Goal: Communication & Community: Answer question/provide support

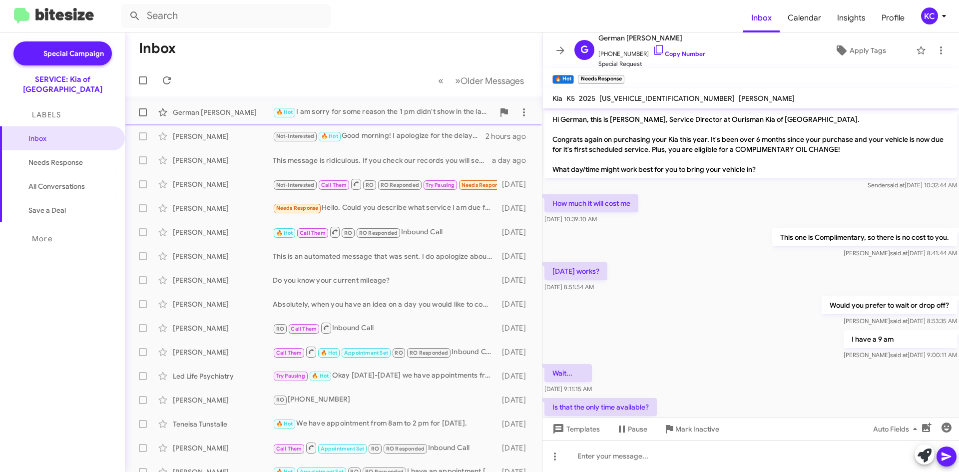
scroll to position [215, 0]
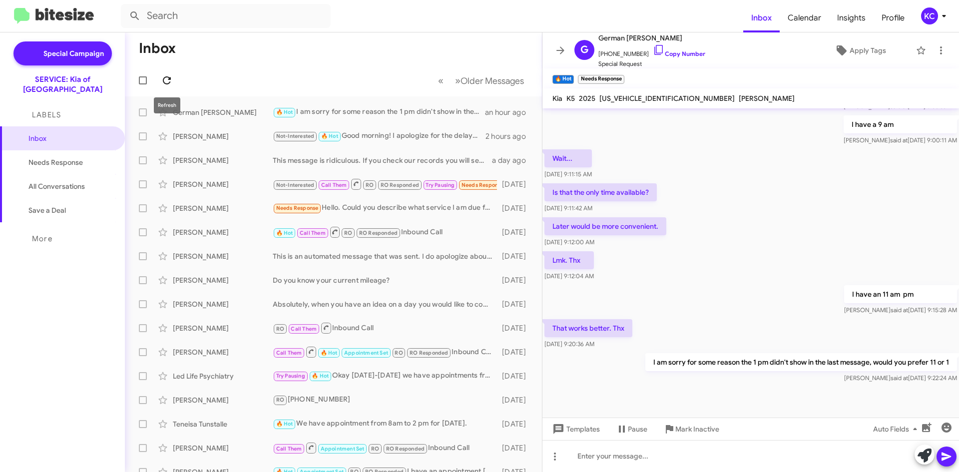
click at [166, 76] on icon at bounding box center [167, 80] width 12 height 12
click at [423, 115] on div "🔥 Hot Needs Response Thank you..." at bounding box center [383, 111] width 221 height 11
click at [382, 119] on div "German Montoya 🔥 Hot Needs Response Thank you... 40 minutes ago" at bounding box center [333, 112] width 401 height 20
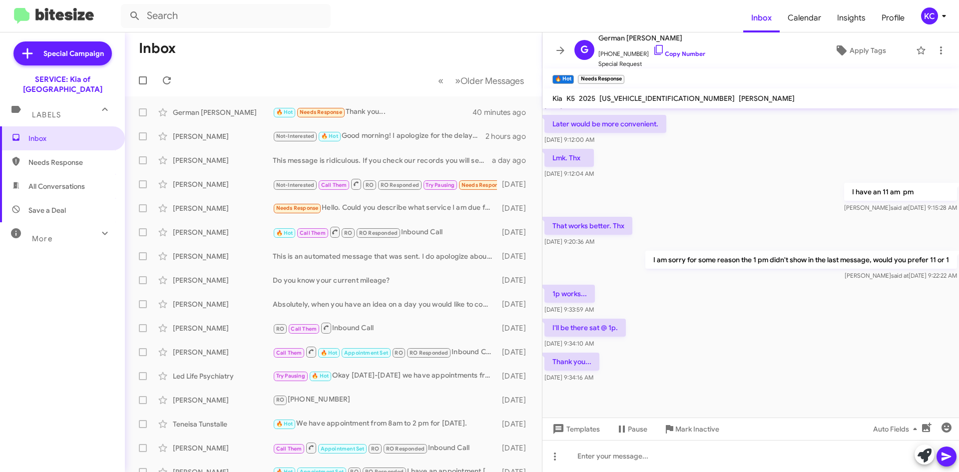
scroll to position [324, 0]
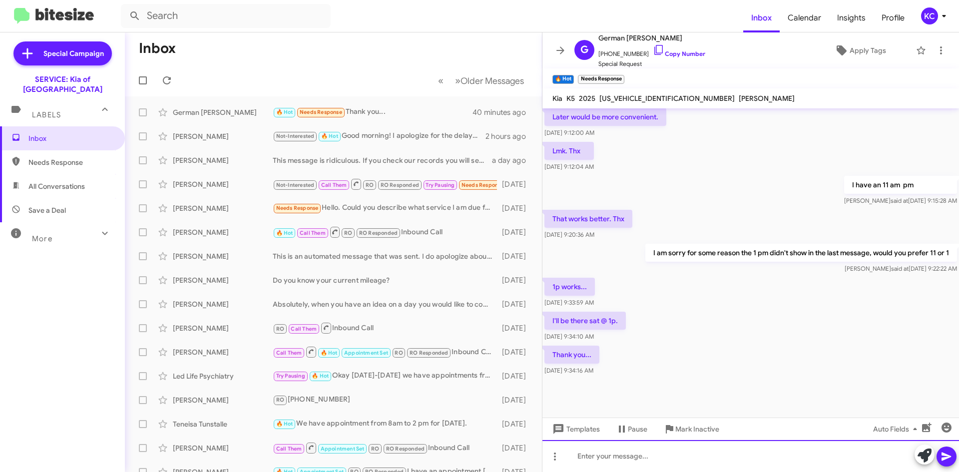
click at [708, 461] on div at bounding box center [751, 456] width 417 height 32
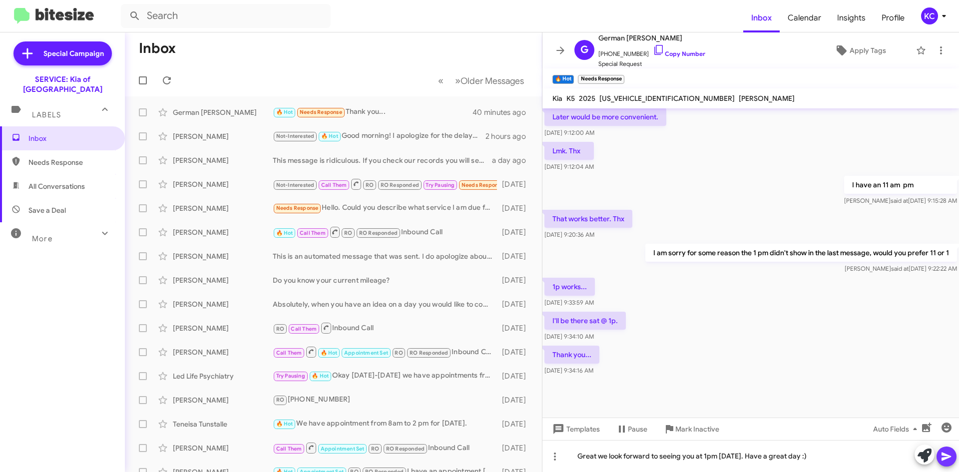
click at [950, 461] on icon at bounding box center [947, 457] width 12 height 12
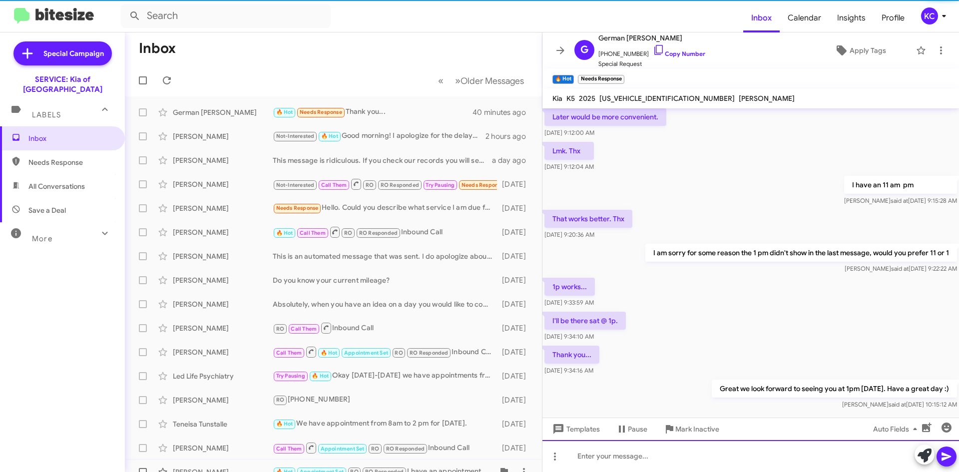
scroll to position [0, 0]
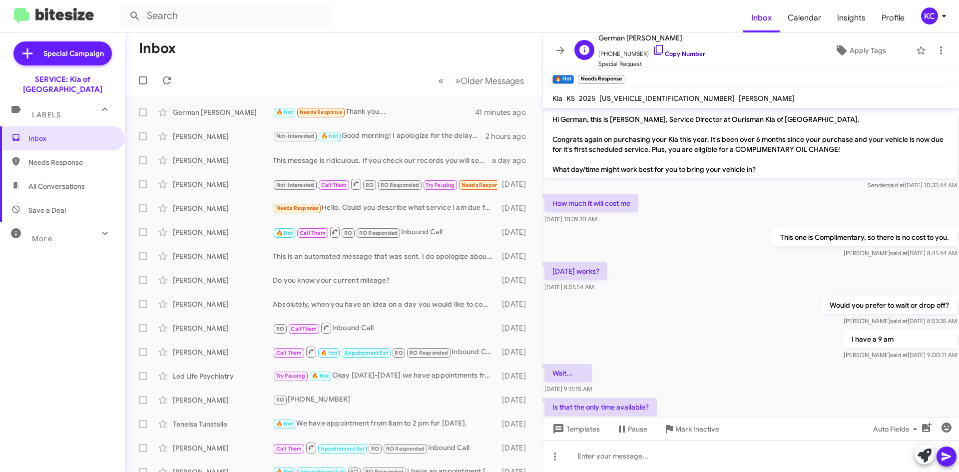
click at [653, 51] on icon at bounding box center [659, 50] width 12 height 12
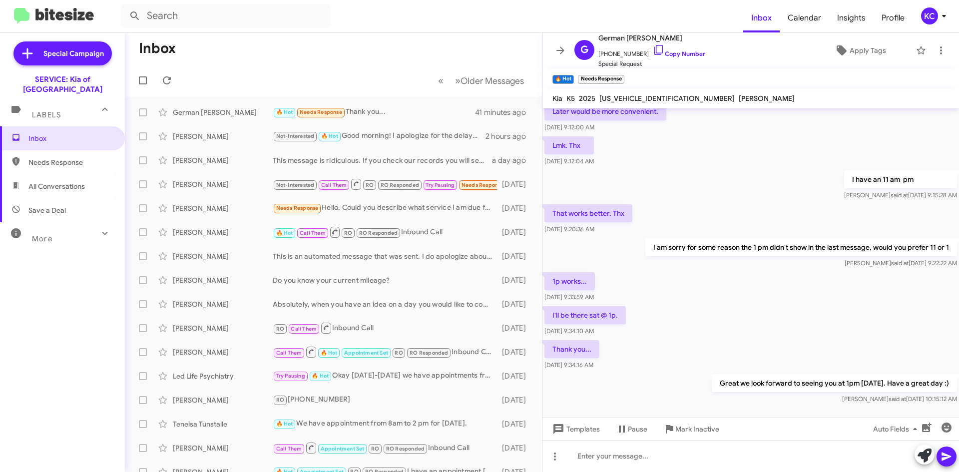
scroll to position [361, 0]
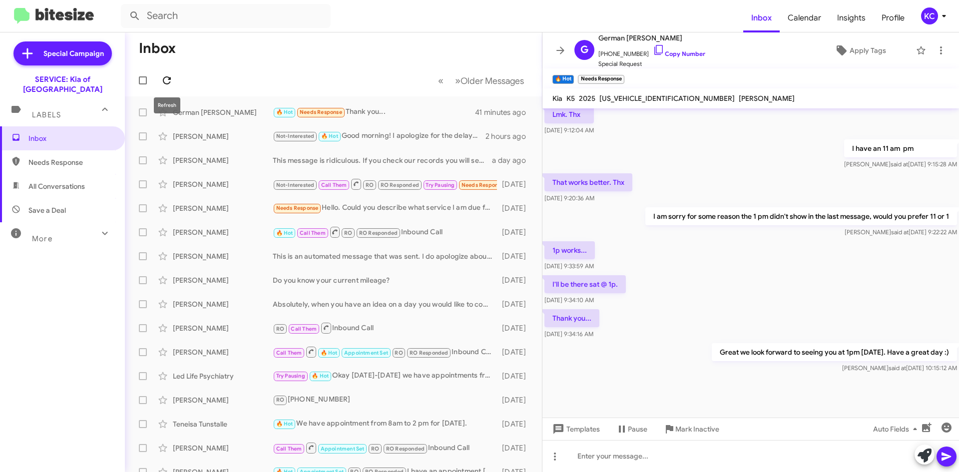
click at [164, 82] on icon at bounding box center [167, 80] width 12 height 12
click at [923, 15] on div "KC" at bounding box center [929, 15] width 17 height 17
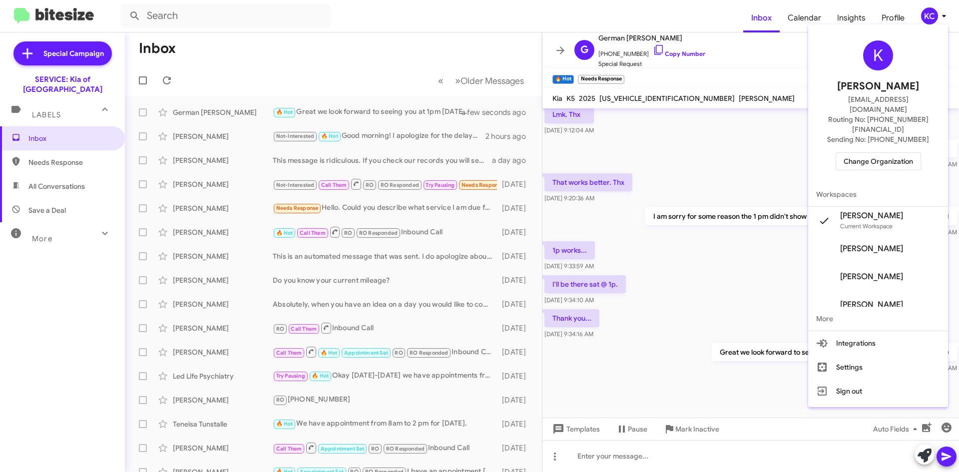
click at [896, 153] on span "Change Organization" at bounding box center [878, 161] width 69 height 17
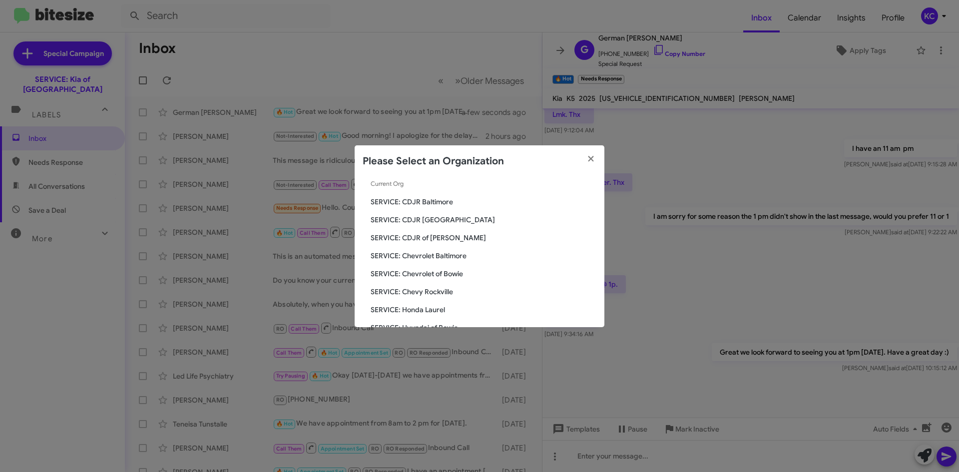
scroll to position [100, 0]
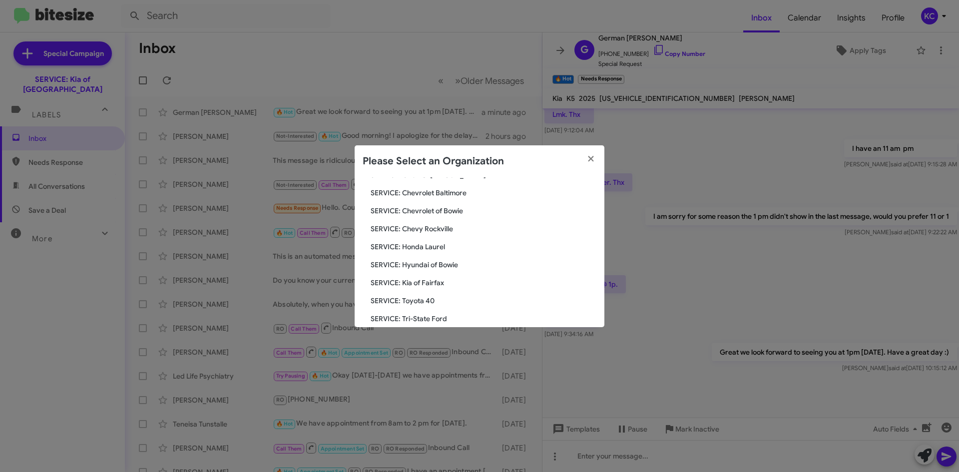
click at [451, 264] on span "SERVICE: Hyundai of Bowie" at bounding box center [484, 265] width 226 height 10
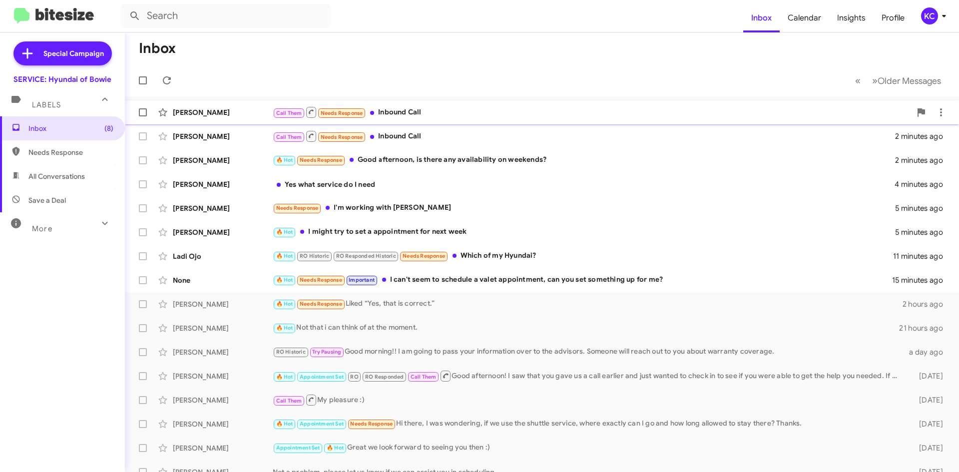
click at [483, 108] on div "Call Them Needs Response Inbound Call" at bounding box center [592, 112] width 639 height 12
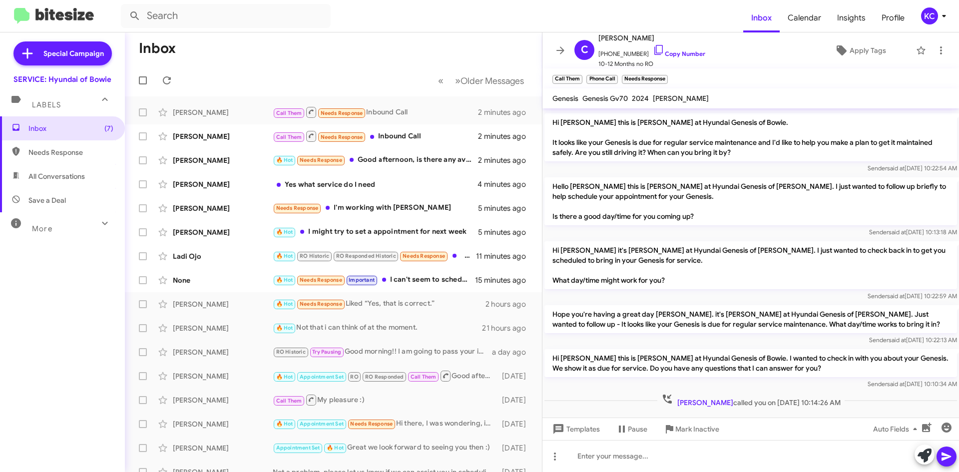
scroll to position [210, 0]
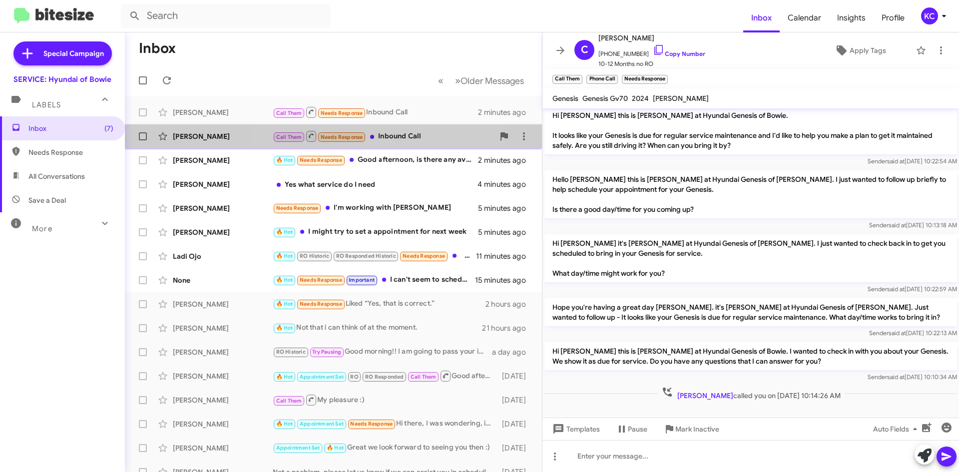
click at [385, 133] on div "Call Them Needs Response Inbound Call" at bounding box center [383, 136] width 221 height 12
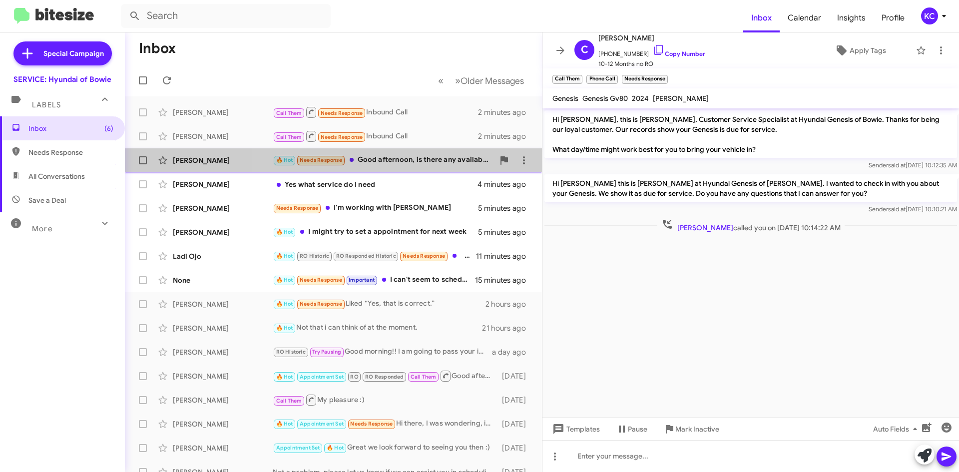
click at [402, 162] on div "🔥 Hot Needs Response Good afternoon, is there any availability on weekends?" at bounding box center [383, 159] width 221 height 11
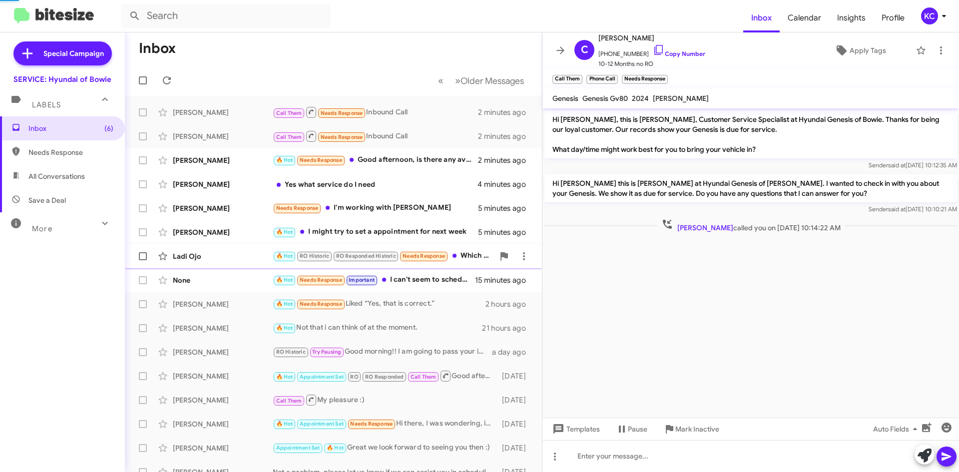
scroll to position [169, 0]
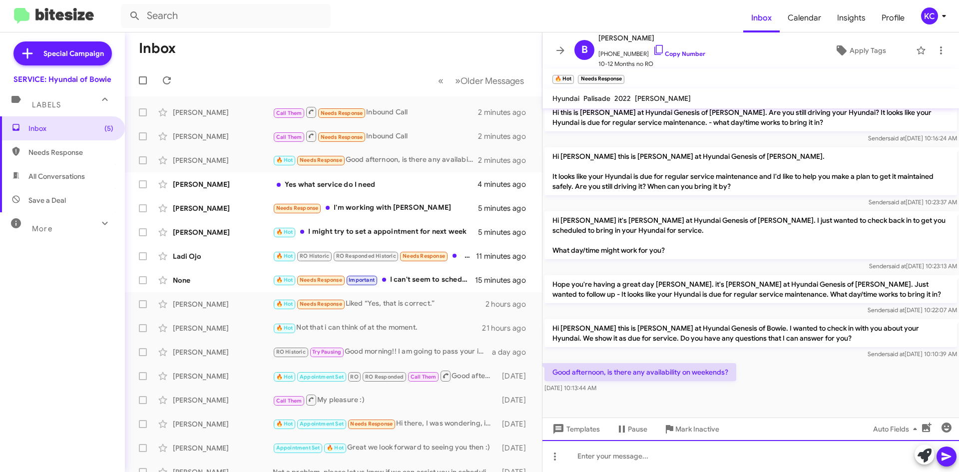
click at [670, 448] on div at bounding box center [751, 456] width 417 height 32
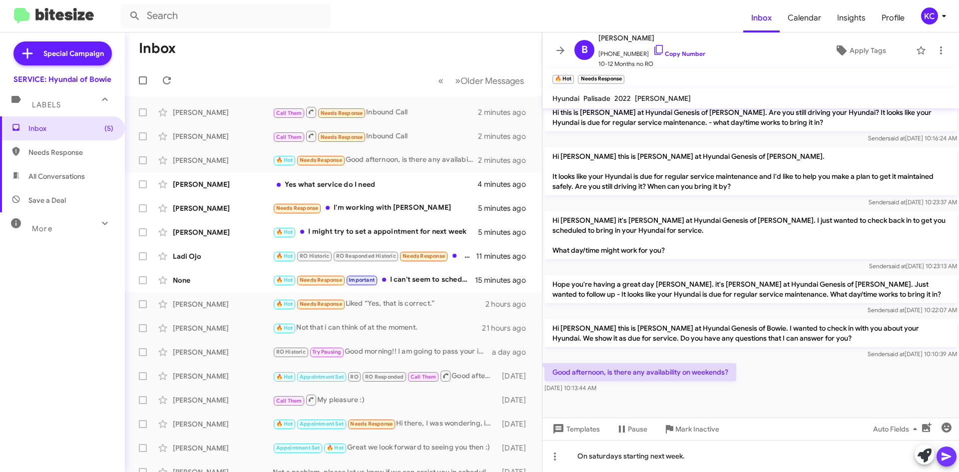
click at [945, 453] on icon at bounding box center [947, 457] width 12 height 12
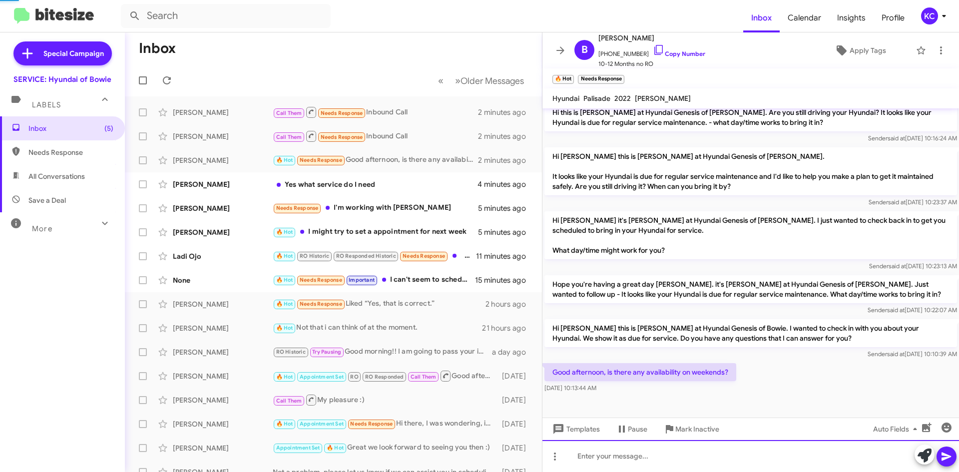
scroll to position [0, 0]
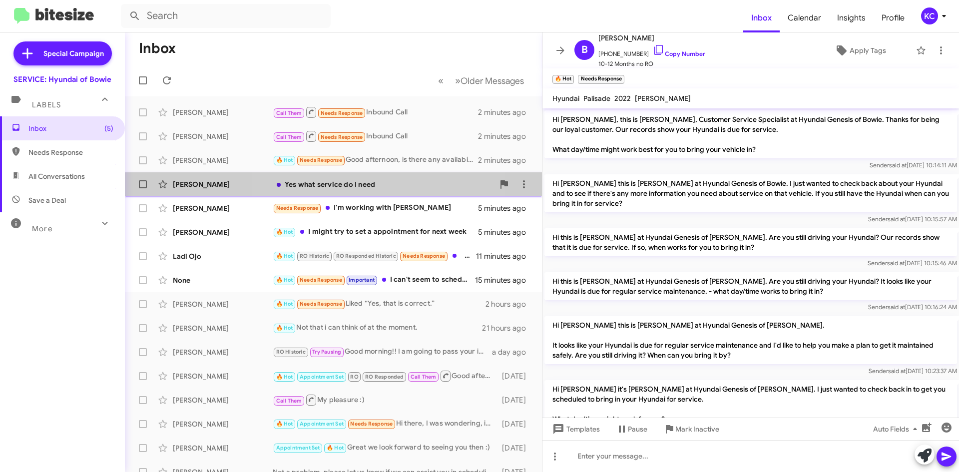
click at [358, 188] on div "Yes what service do I need" at bounding box center [383, 184] width 221 height 10
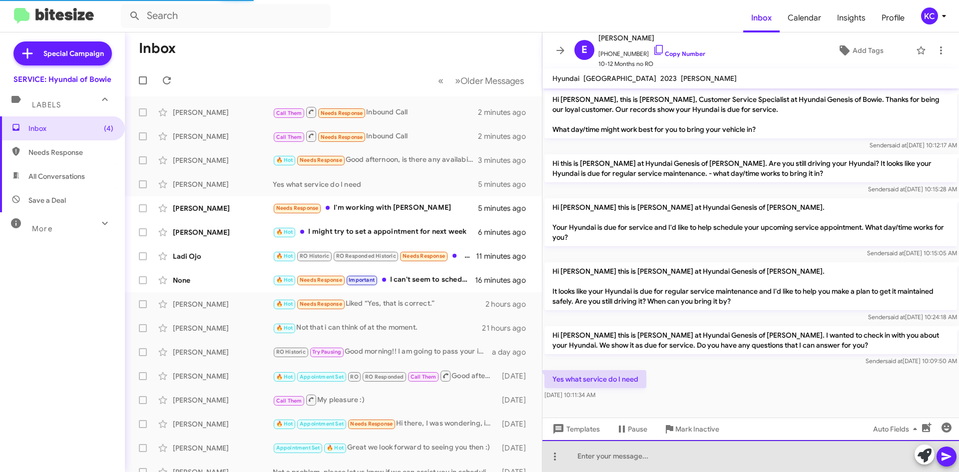
click at [665, 467] on div at bounding box center [751, 456] width 417 height 32
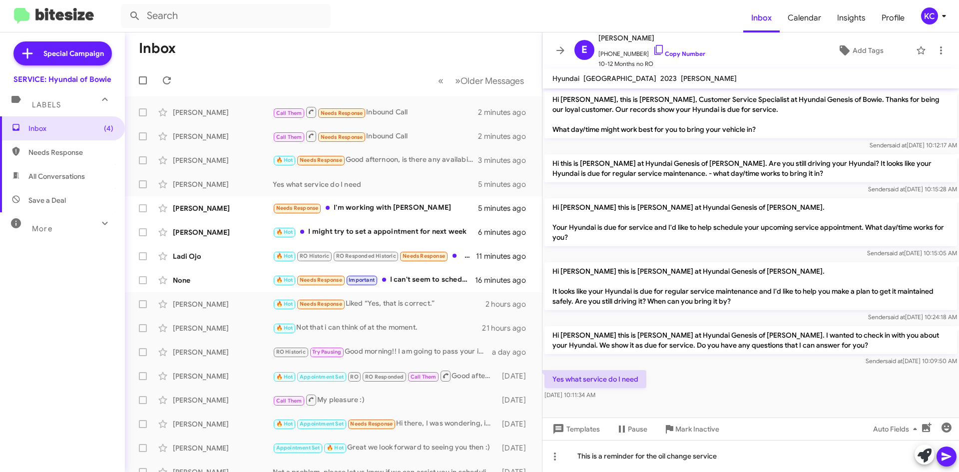
click at [949, 455] on icon at bounding box center [947, 457] width 12 height 12
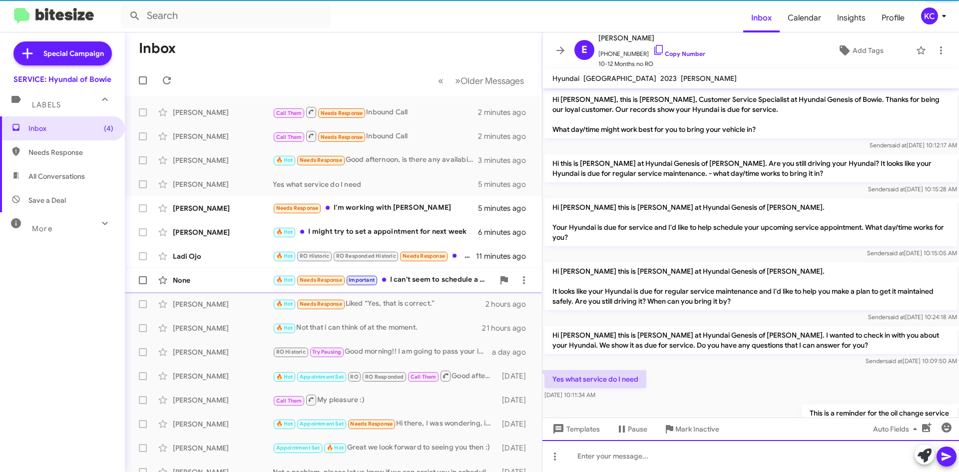
scroll to position [36, 0]
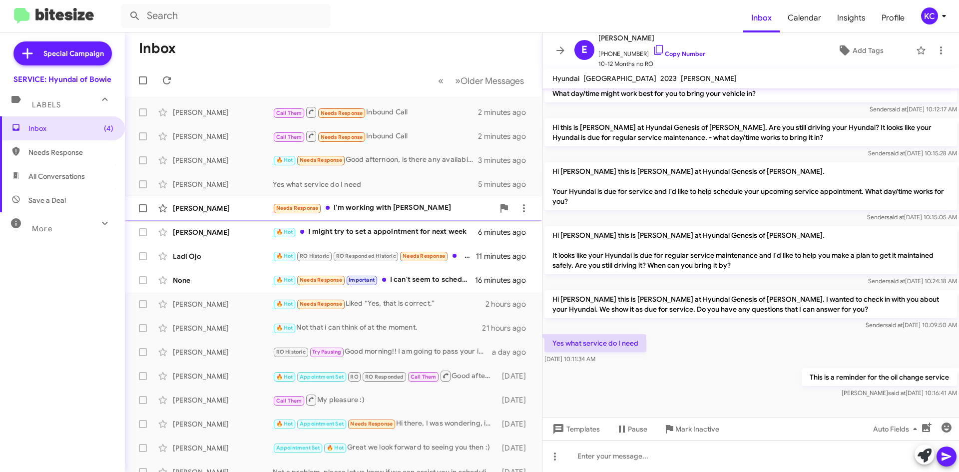
click at [369, 209] on div "Needs Response I'm working with [PERSON_NAME]" at bounding box center [383, 207] width 221 height 11
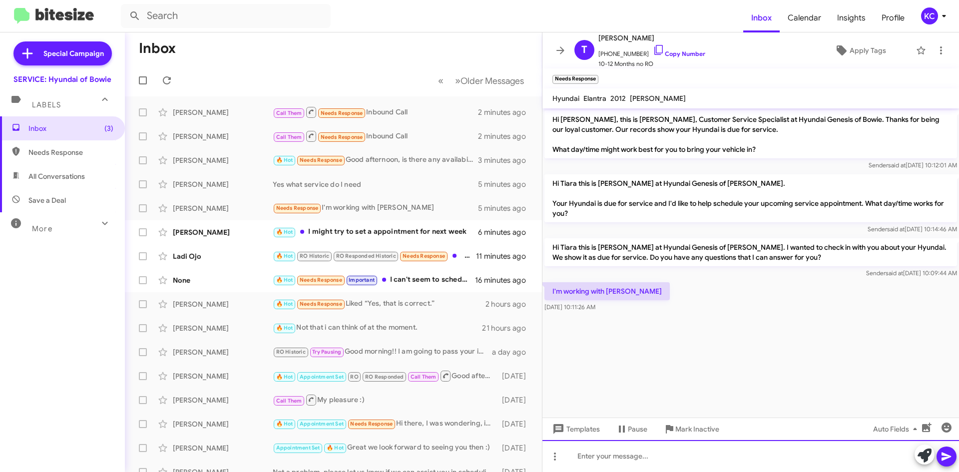
click at [659, 455] on div at bounding box center [751, 456] width 417 height 32
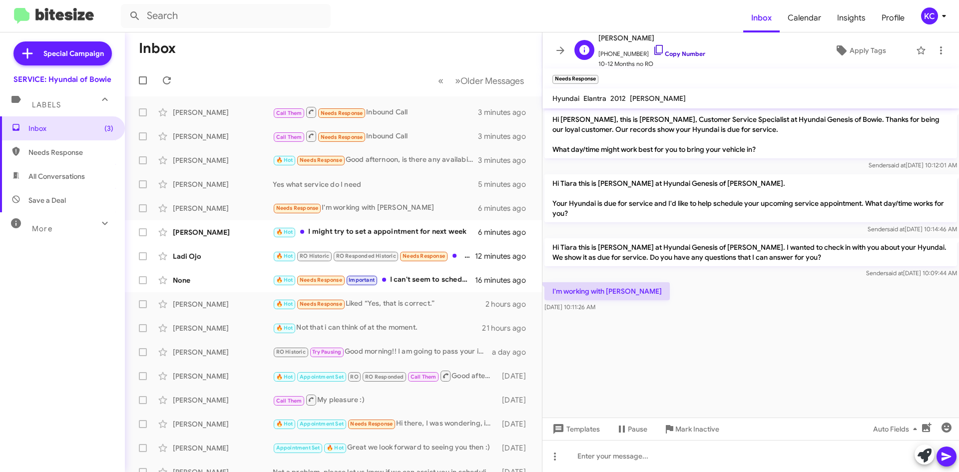
click at [653, 50] on icon at bounding box center [659, 50] width 12 height 12
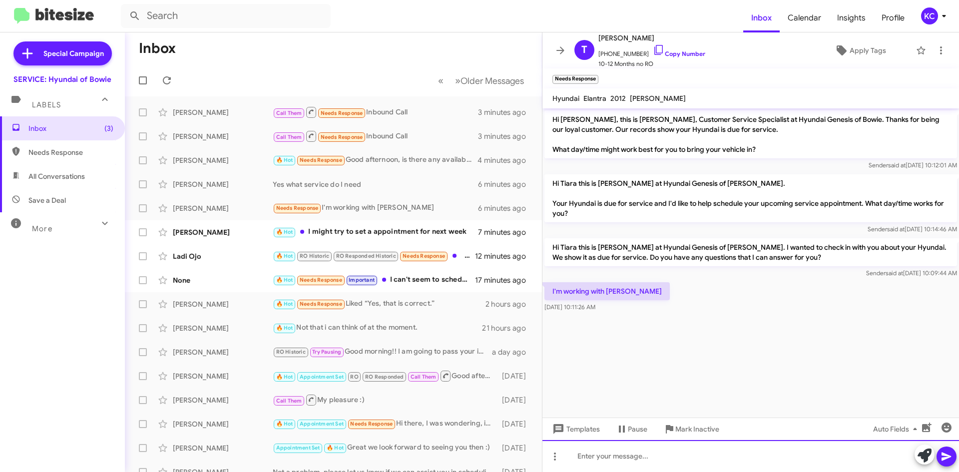
click at [636, 453] on div at bounding box center [751, 456] width 417 height 32
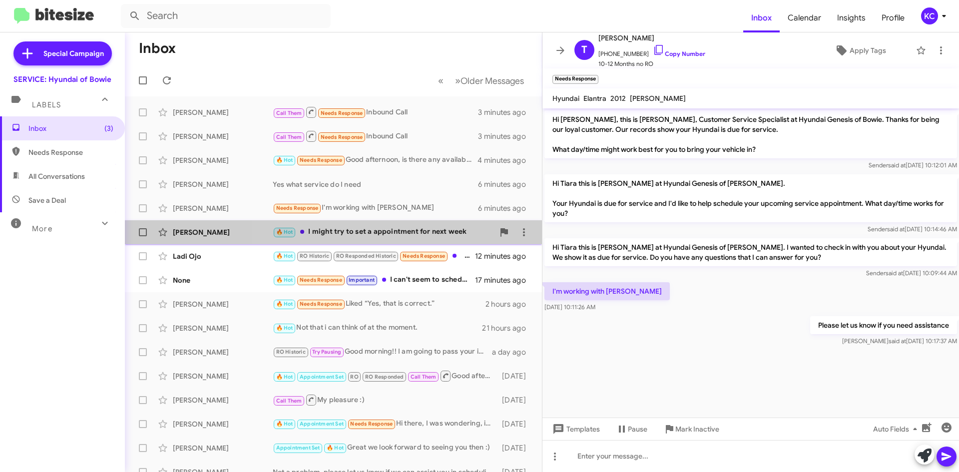
click at [420, 235] on div "🔥 Hot I might try to set a appointment for next week" at bounding box center [383, 231] width 221 height 11
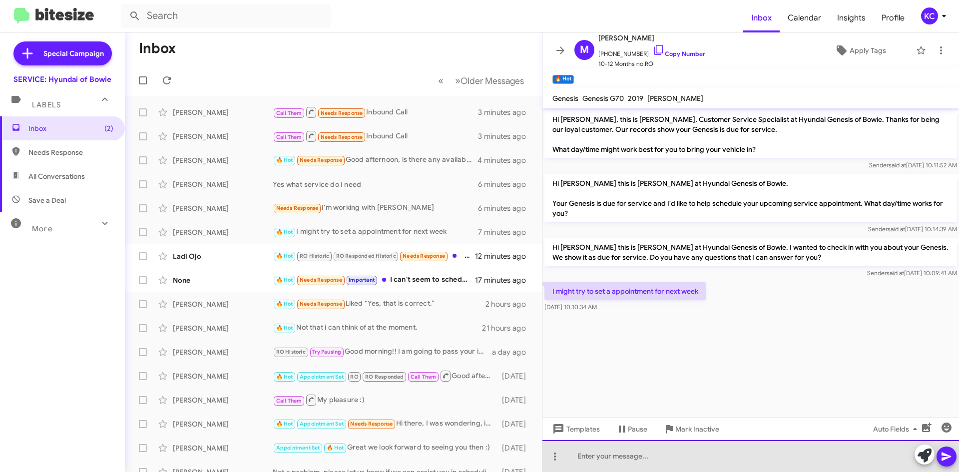
click at [606, 453] on div at bounding box center [751, 456] width 417 height 32
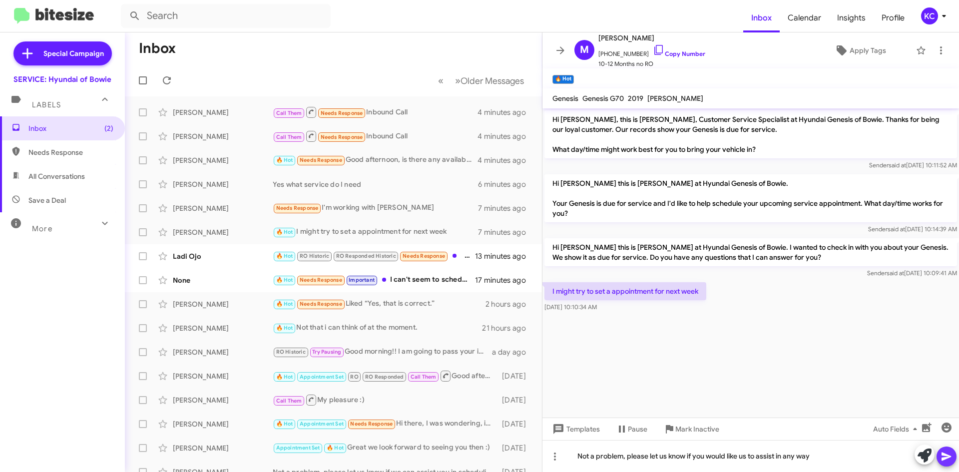
click at [946, 447] on span at bounding box center [947, 457] width 12 height 20
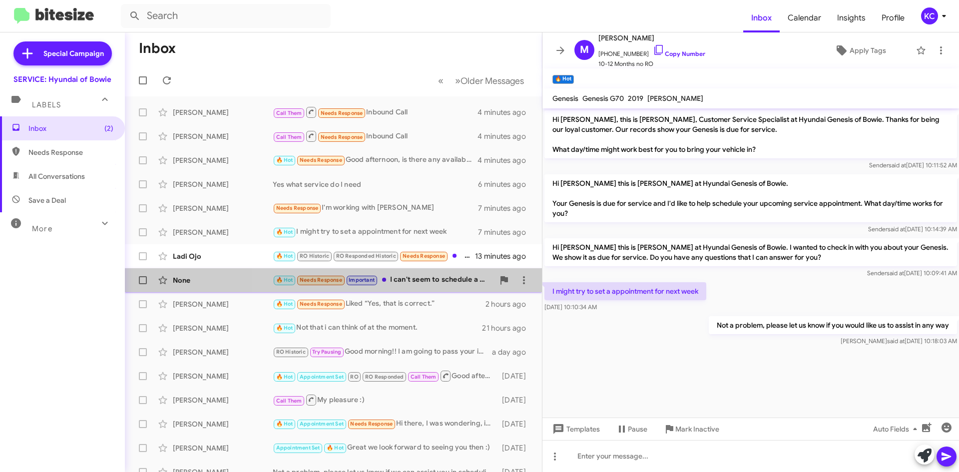
click at [432, 282] on div "🔥 Hot Needs Response Important I can't seem to schedule a valet appointment, ca…" at bounding box center [383, 279] width 221 height 11
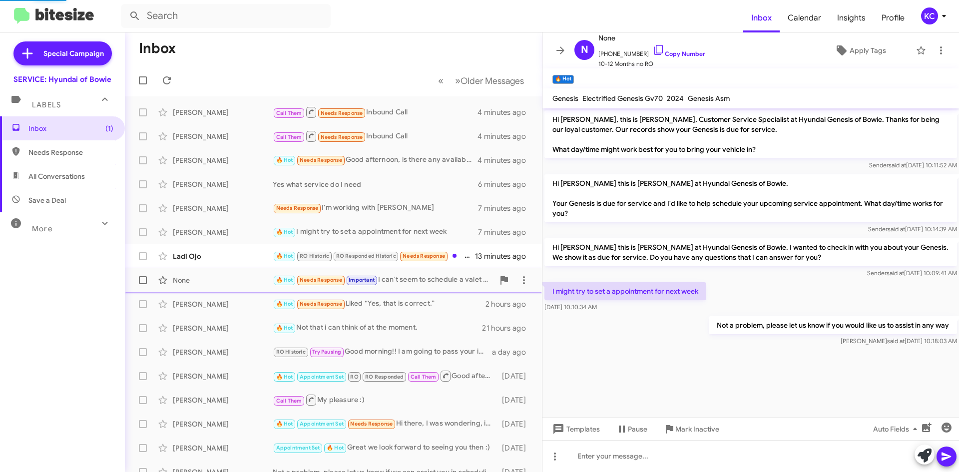
scroll to position [22, 0]
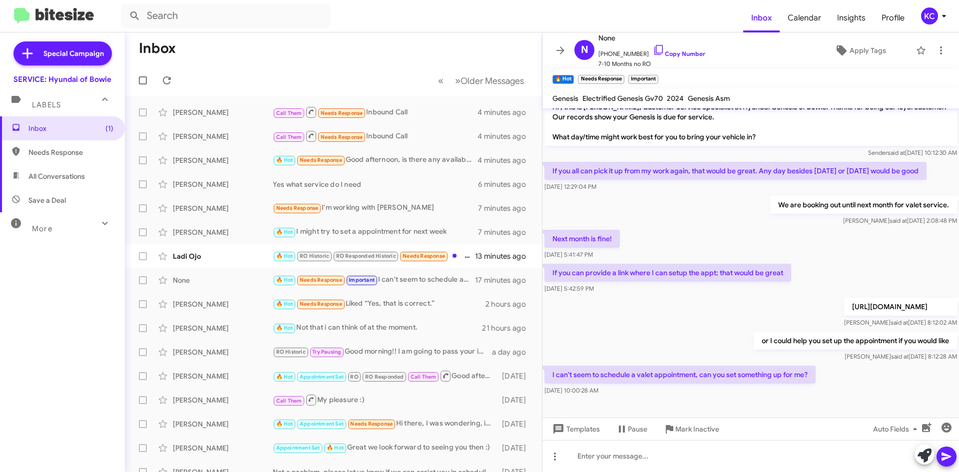
click at [746, 89] on mat-toolbar "Genesis Electrified Genesis Gv70 2024 Genesis Asm" at bounding box center [751, 98] width 417 height 20
click at [768, 79] on mat-toolbar "🔥 Hot × Needs Response × Important ×" at bounding box center [751, 78] width 417 height 20
click at [653, 48] on icon at bounding box center [659, 50] width 12 height 12
click at [248, 265] on div "Ladi Ojo 🔥 Hot RO Historic RO Responded Historic Needs Response Which of my Hyu…" at bounding box center [333, 256] width 401 height 20
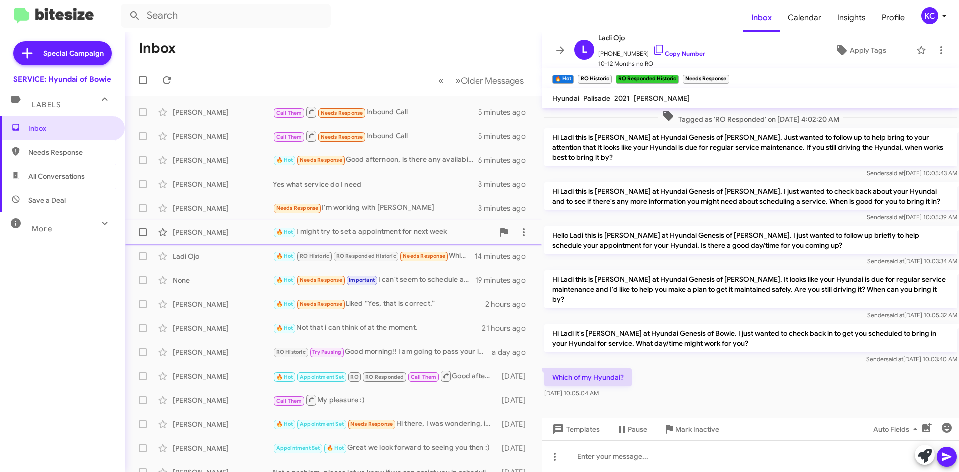
click at [238, 235] on div "[PERSON_NAME]" at bounding box center [223, 232] width 100 height 10
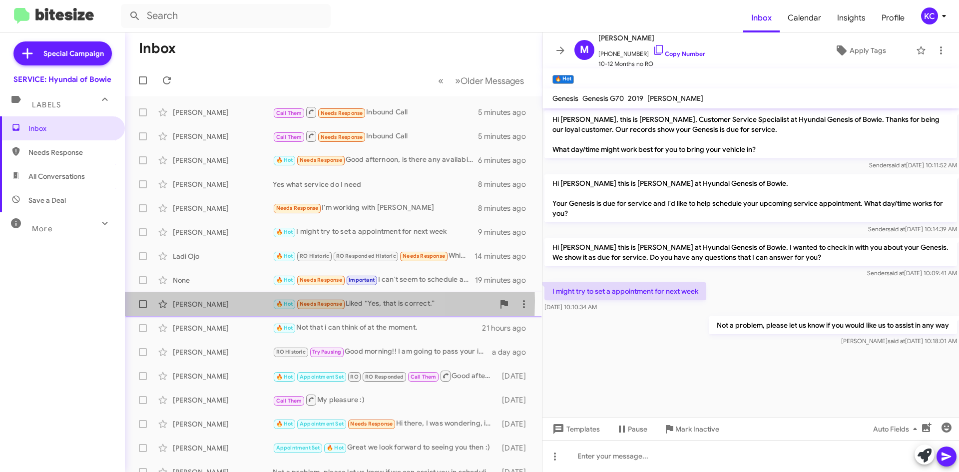
click at [236, 301] on div "[PERSON_NAME]" at bounding box center [223, 304] width 100 height 10
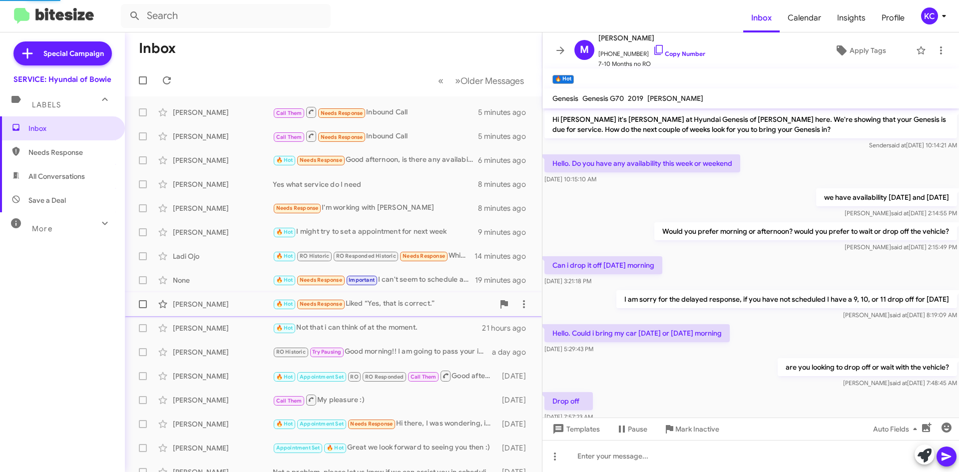
scroll to position [248, 0]
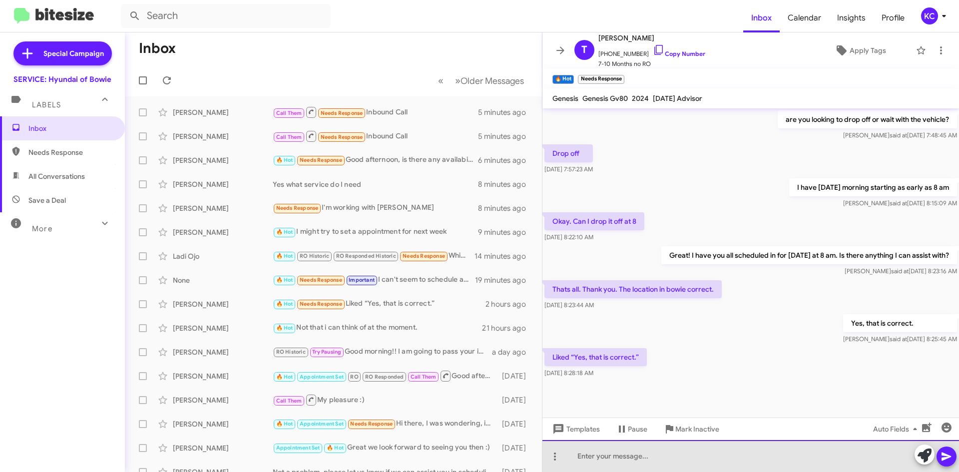
click at [622, 461] on div at bounding box center [751, 456] width 417 height 32
